Goal: Transaction & Acquisition: Purchase product/service

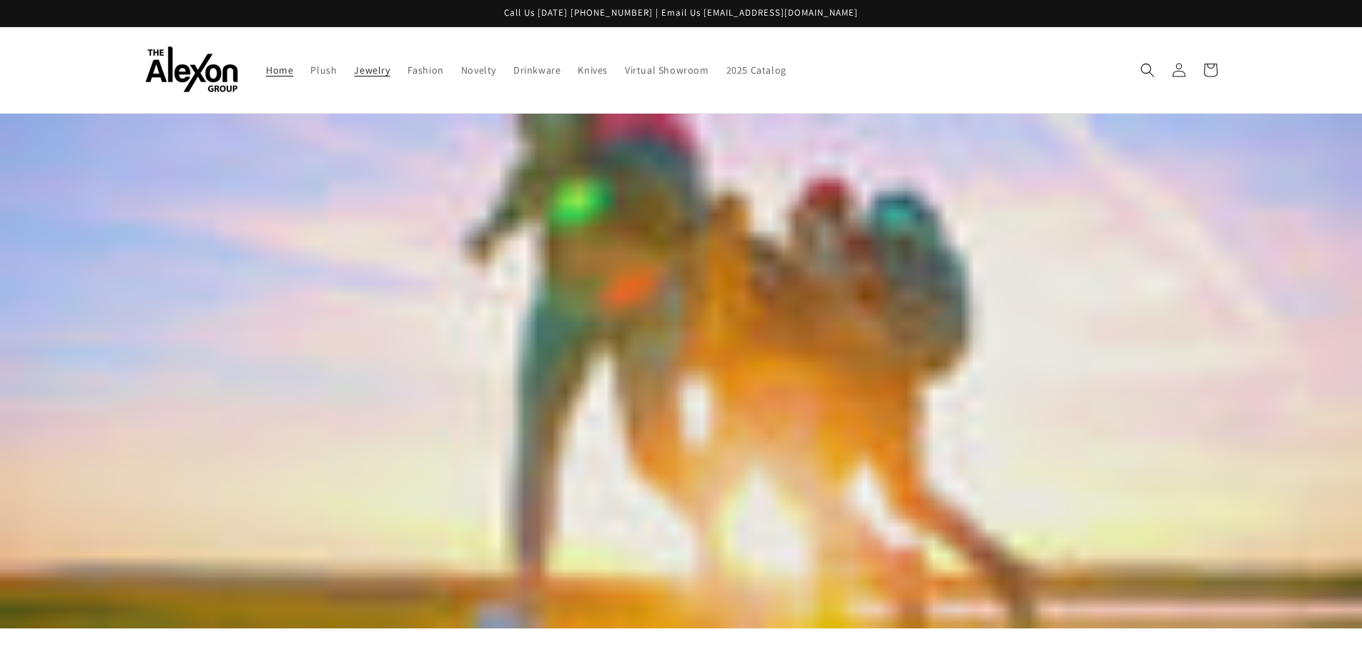
click at [373, 72] on span "Jewelry" at bounding box center [372, 70] width 36 height 13
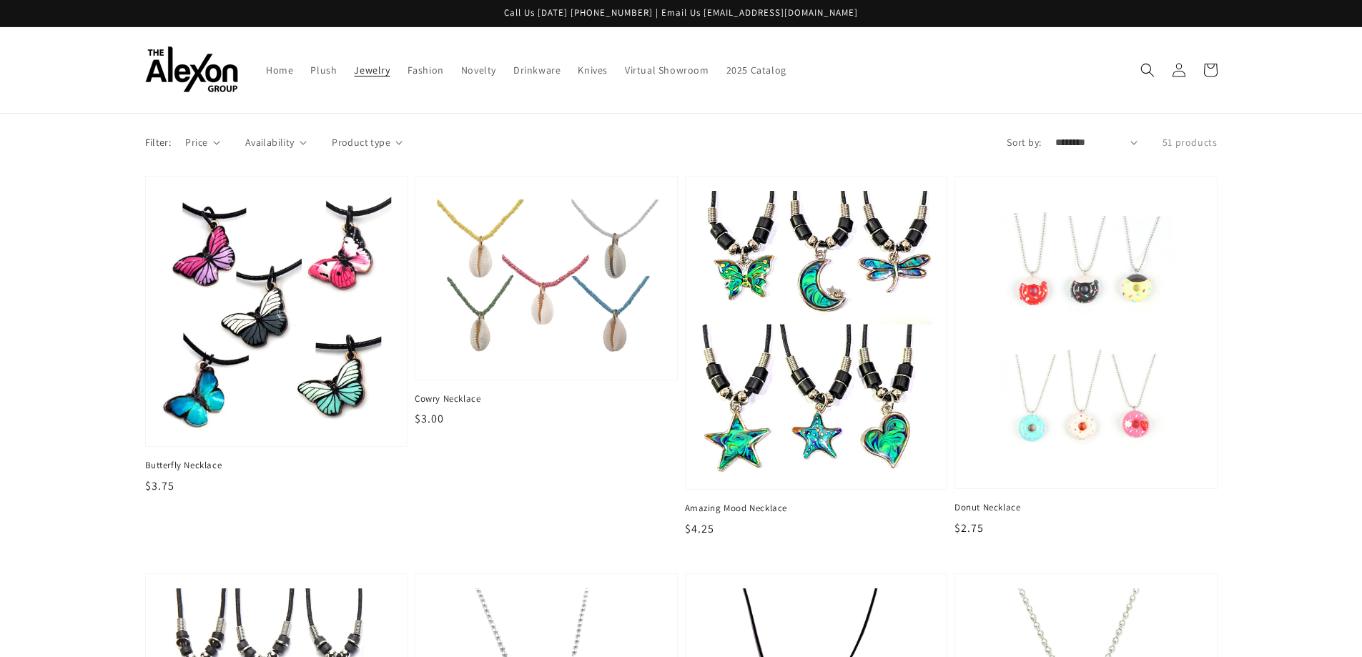
click at [374, 151] on details "Product type 0 selected Reset Jewelry (49)" at bounding box center [367, 148] width 71 height 26
click at [396, 145] on icon at bounding box center [399, 143] width 7 height 4
click at [396, 145] on summary "Product type" at bounding box center [367, 142] width 71 height 15
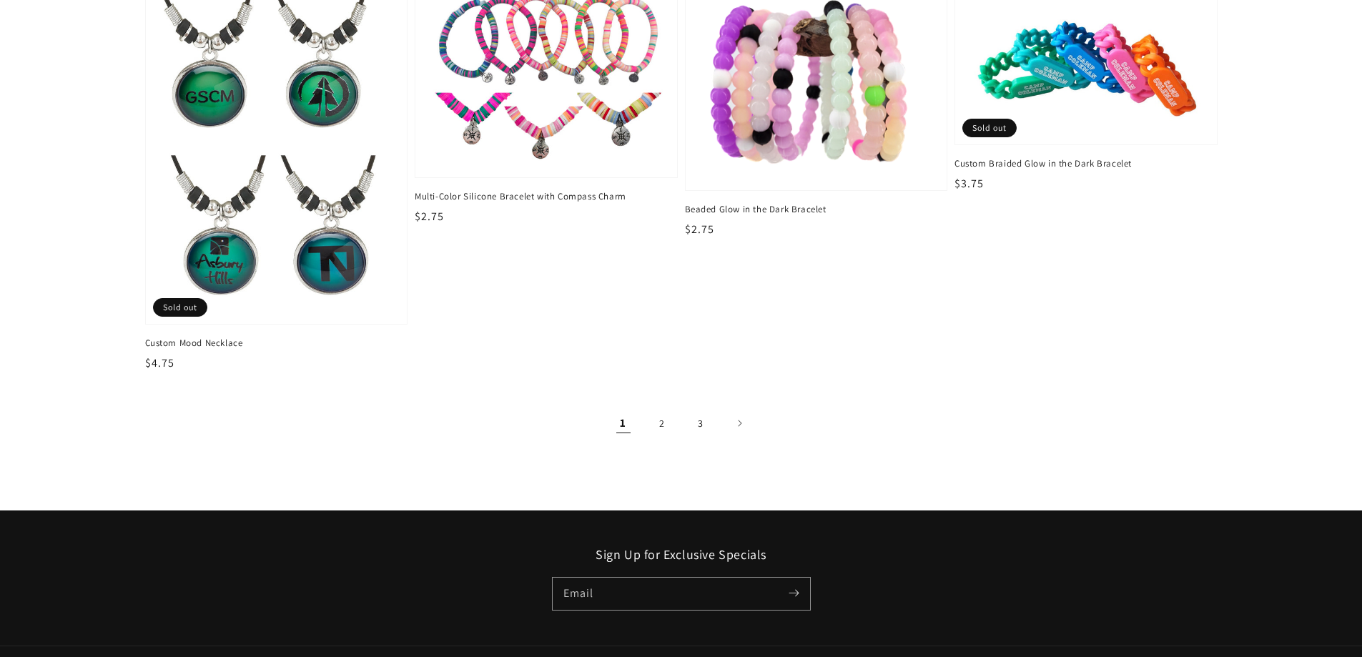
scroll to position [2451, 0]
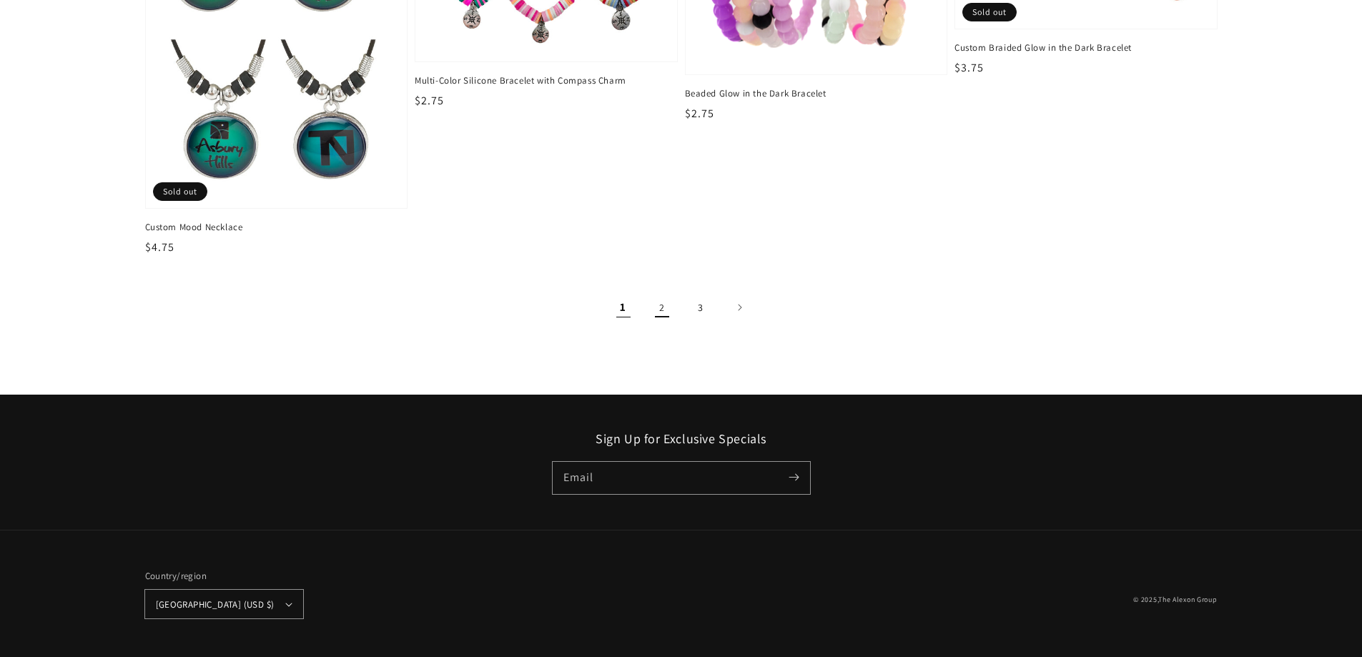
click at [668, 310] on link "2" at bounding box center [662, 307] width 31 height 31
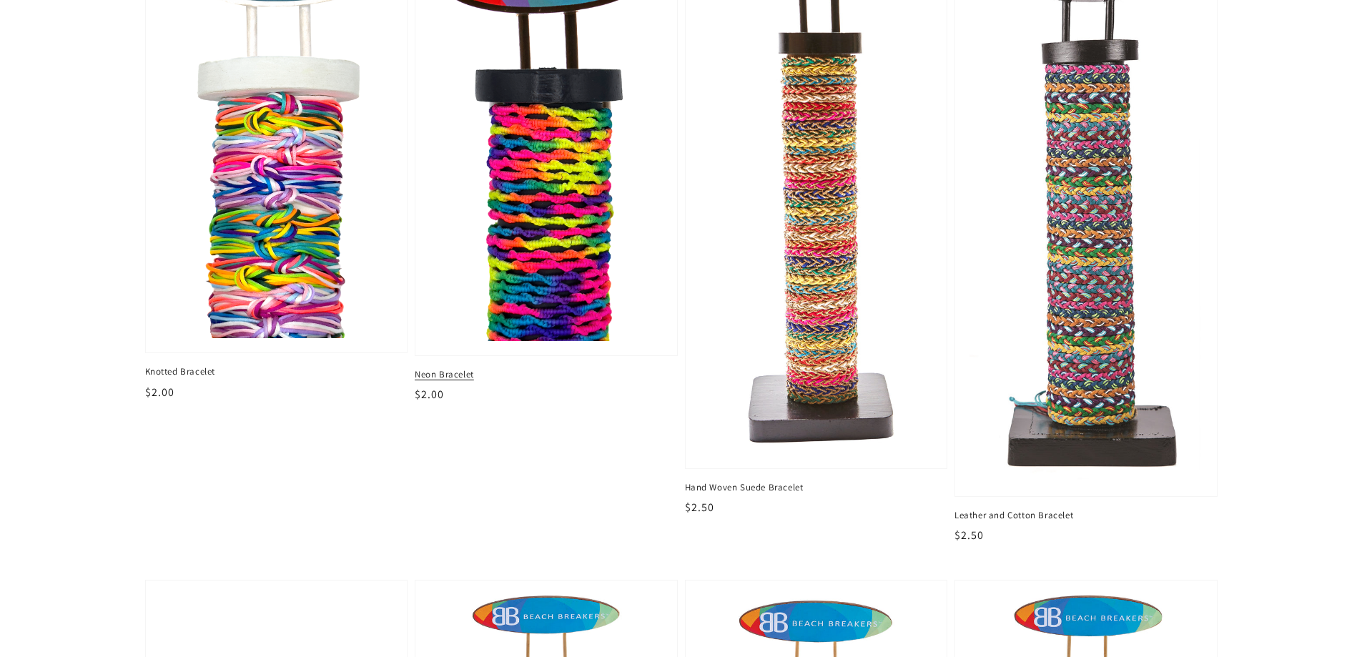
scroll to position [572, 0]
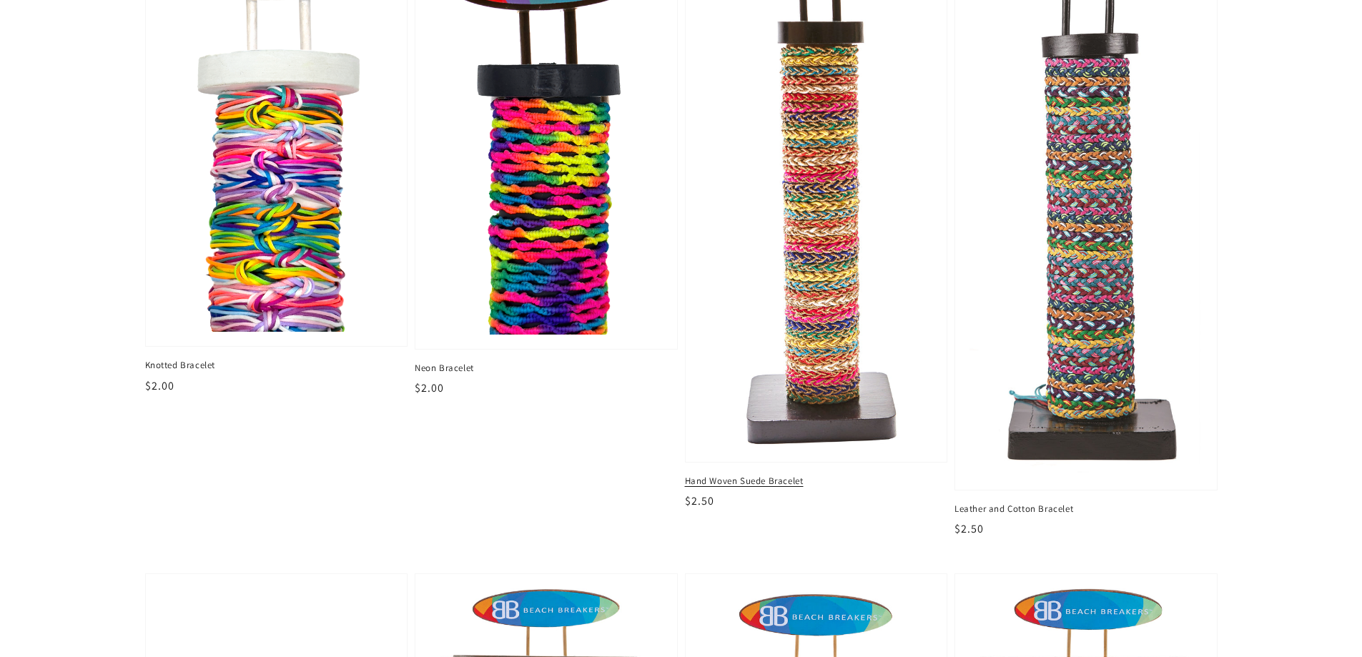
click at [762, 445] on img at bounding box center [817, 180] width 240 height 552
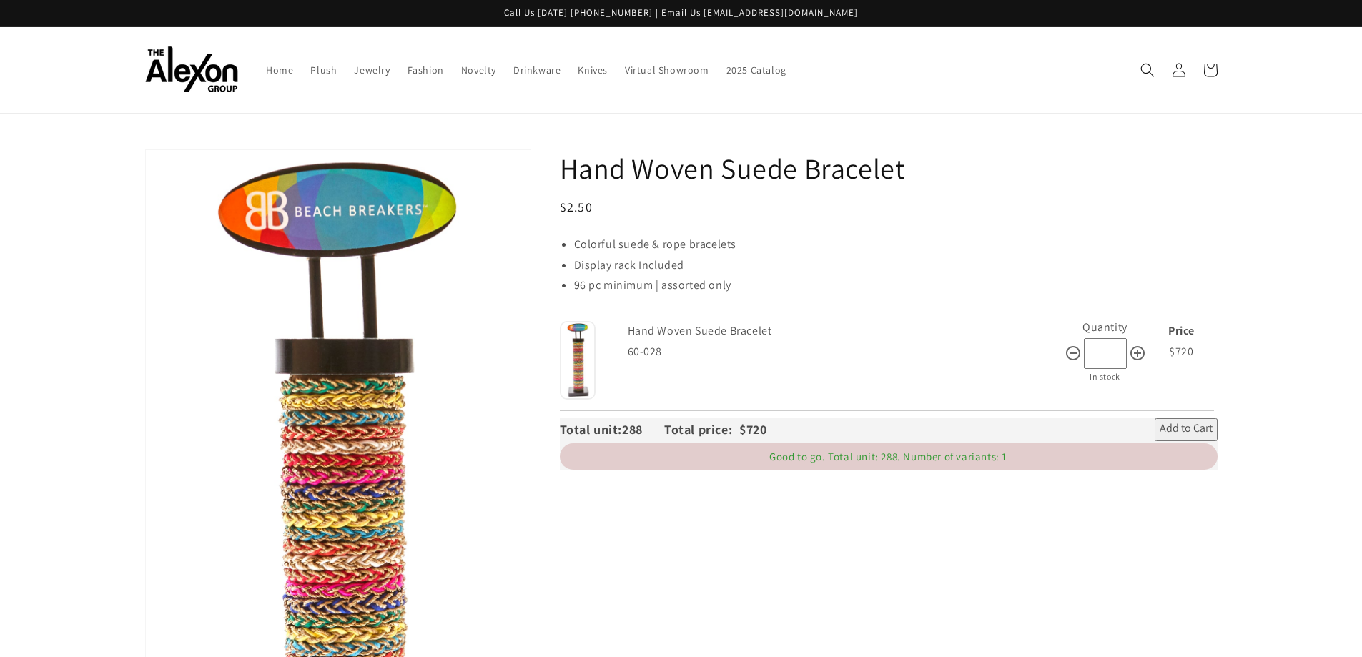
type input "***"
